Goal: Book appointment/travel/reservation

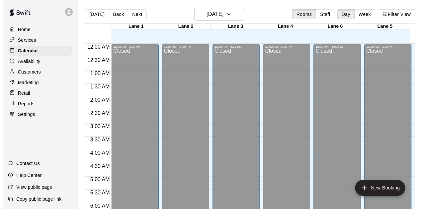
scroll to position [444, 0]
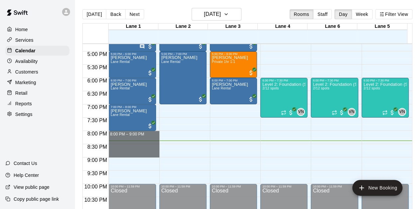
drag, startPoint x: 111, startPoint y: 133, endPoint x: 122, endPoint y: 156, distance: 25.1
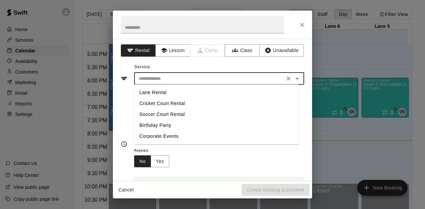
click at [165, 78] on input "text" at bounding box center [209, 79] width 146 height 8
click at [149, 94] on li "Lane Rental" at bounding box center [216, 92] width 165 height 11
type input "**********"
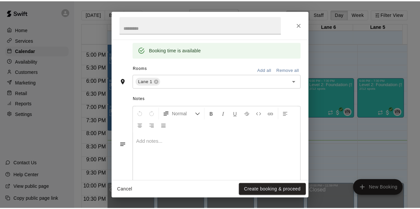
scroll to position [135, 0]
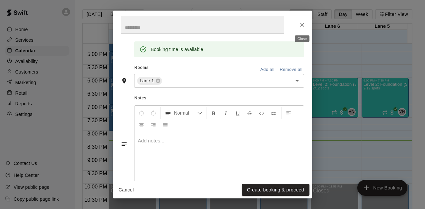
click at [299, 24] on icon "Close" at bounding box center [302, 25] width 7 height 7
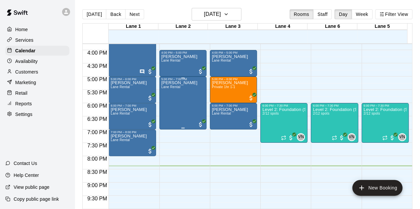
scroll to position [444, 0]
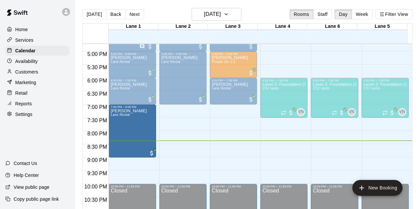
drag, startPoint x: 131, startPoint y: 130, endPoint x: 129, endPoint y: 160, distance: 30.0
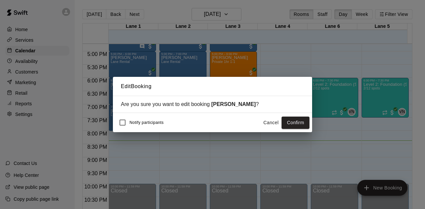
click at [268, 122] on button "Cancel" at bounding box center [270, 123] width 21 height 12
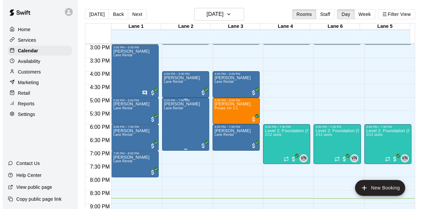
scroll to position [365, 0]
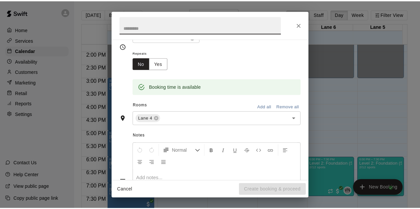
scroll to position [100, 0]
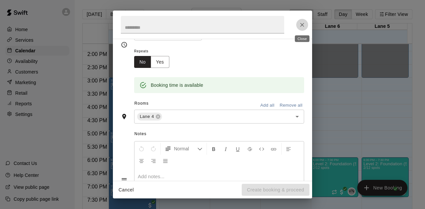
click at [297, 24] on button "Close" at bounding box center [302, 25] width 12 height 12
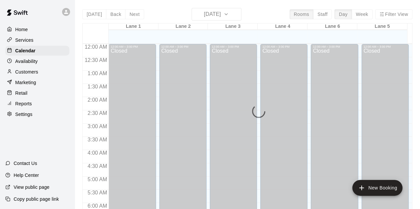
scroll to position [444, 0]
